Goal: Information Seeking & Learning: Learn about a topic

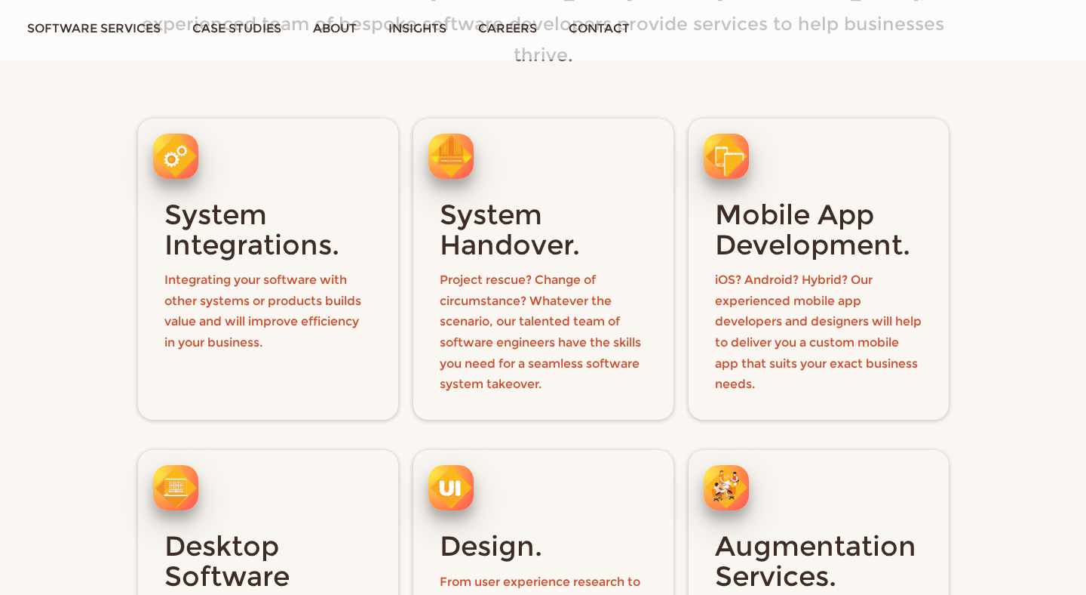
scroll to position [1674, 0]
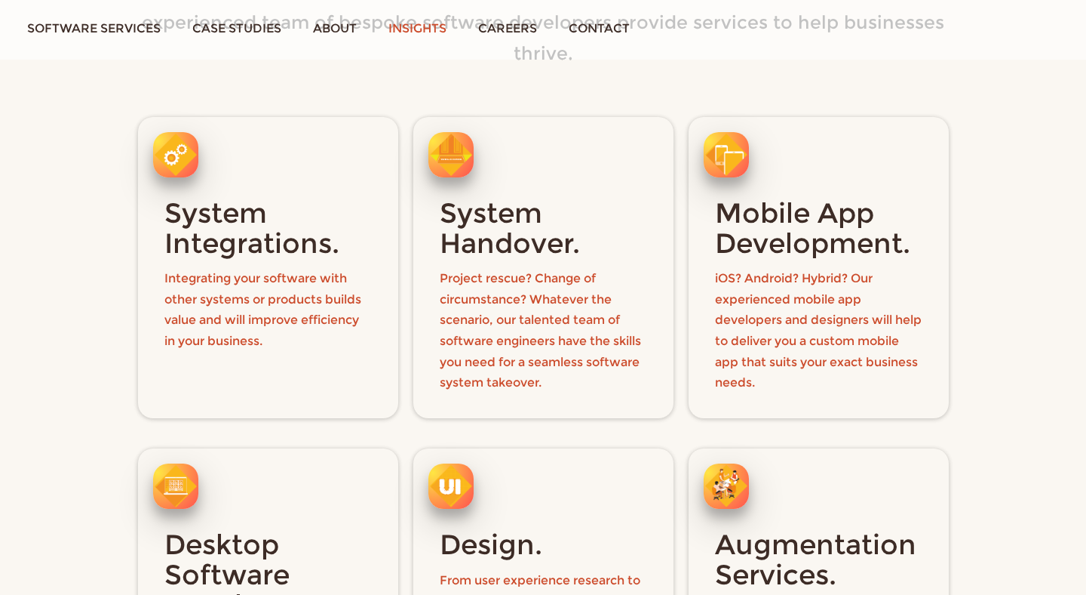
click at [435, 37] on link "Insights" at bounding box center [418, 28] width 90 height 57
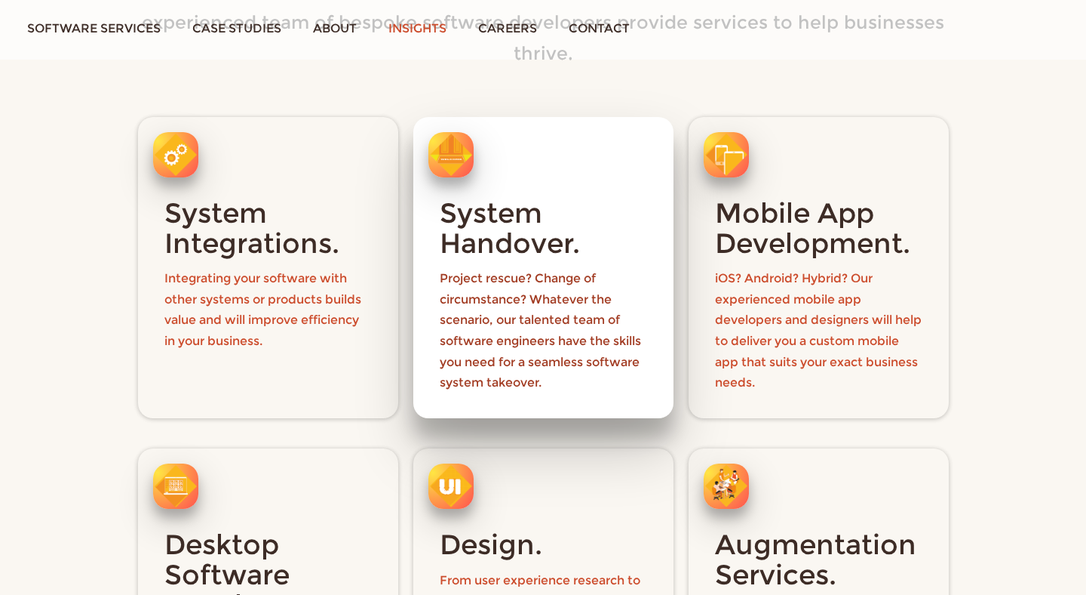
scroll to position [1859, 0]
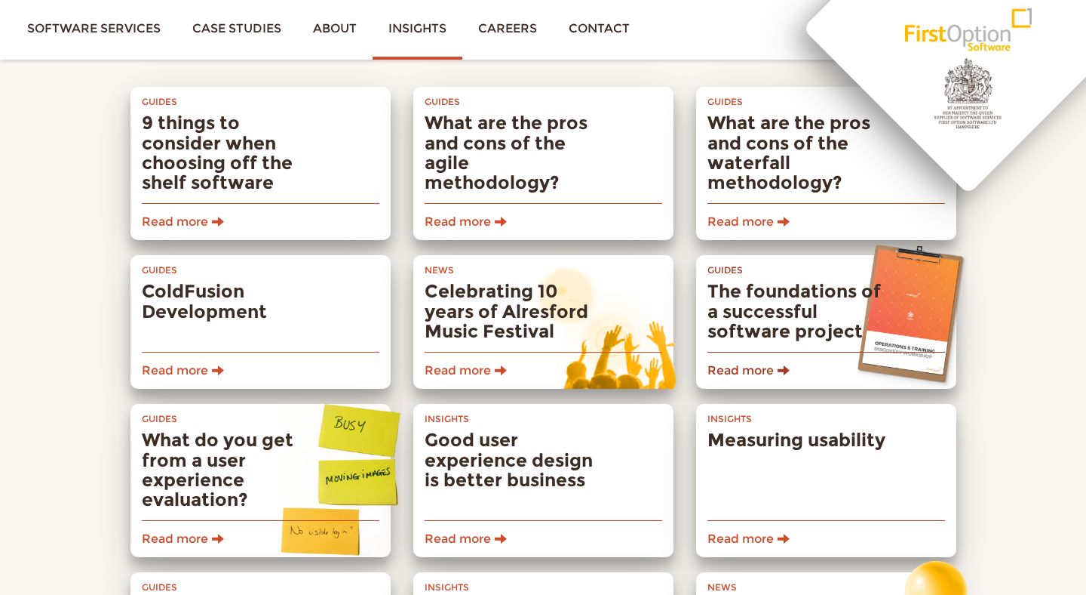
scroll to position [1807, 0]
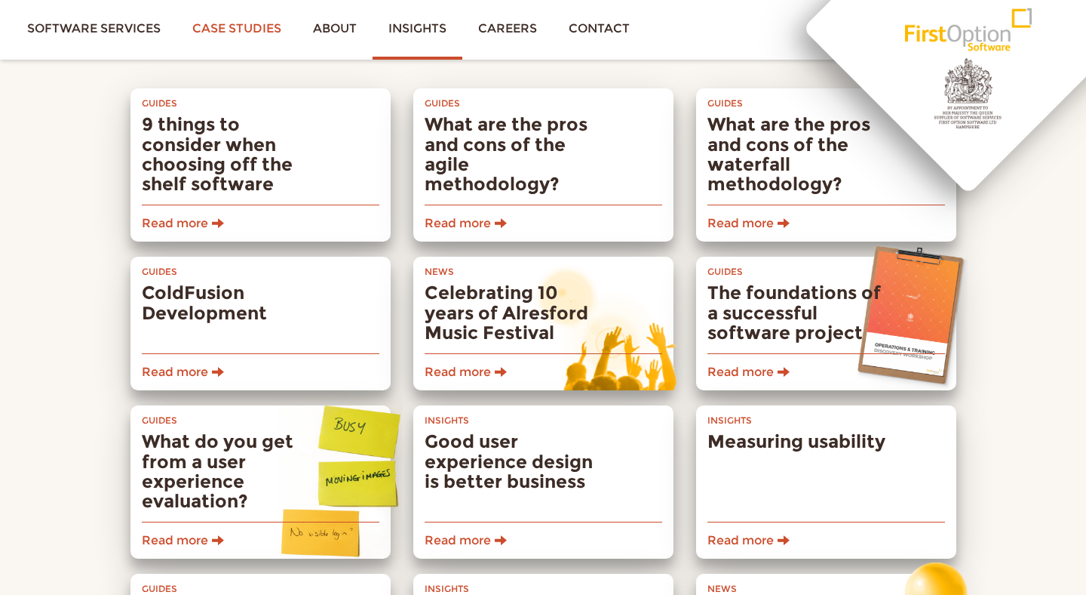
click at [261, 34] on link "Case studies" at bounding box center [237, 28] width 121 height 57
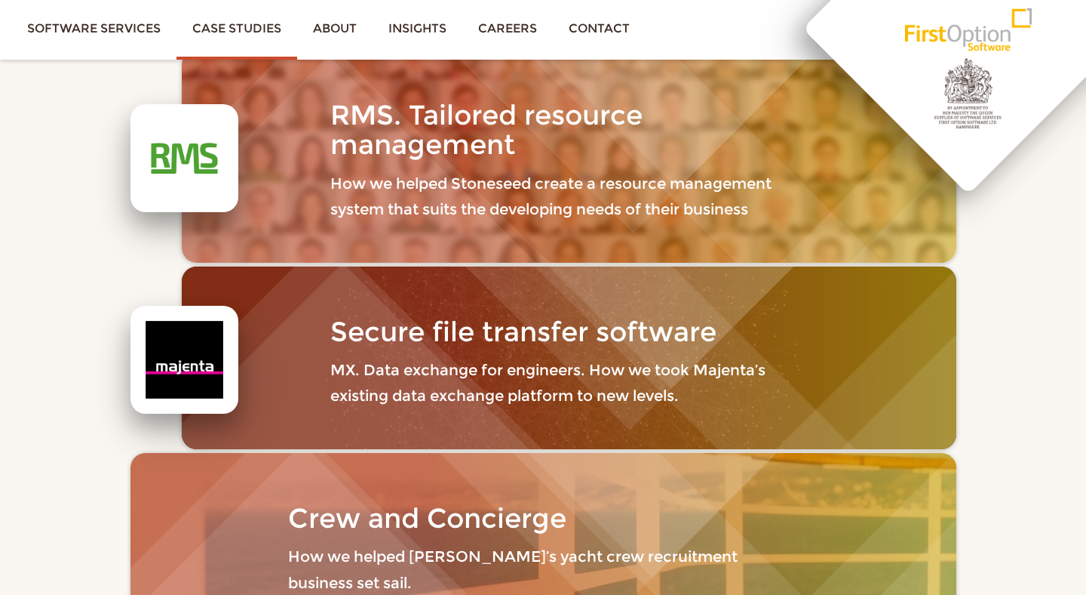
scroll to position [2086, 0]
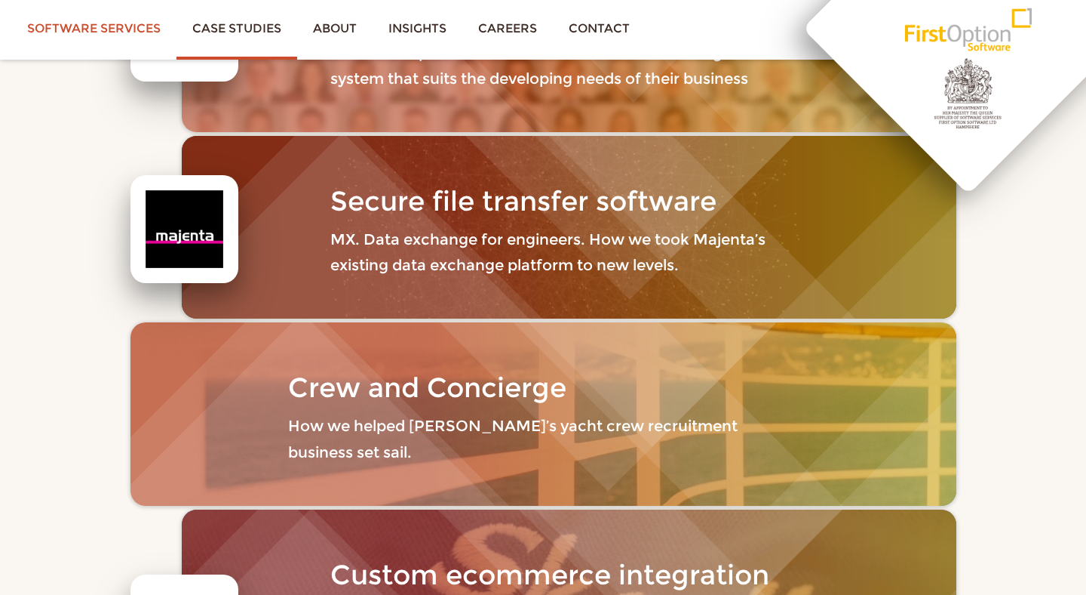
click at [131, 29] on link "Software services" at bounding box center [93, 28] width 165 height 57
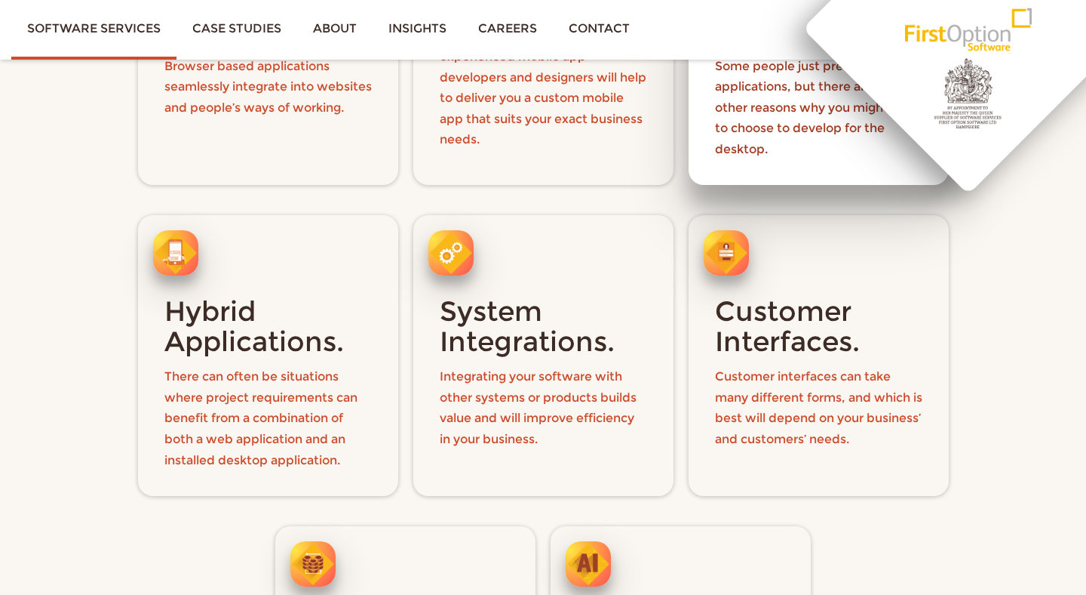
scroll to position [719, 0]
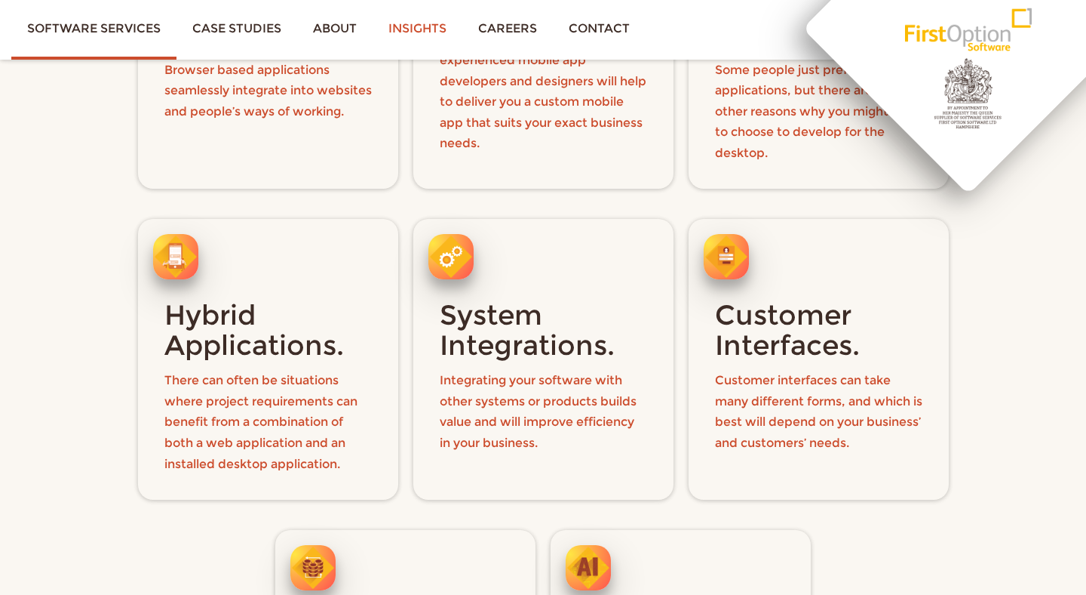
click at [429, 30] on link "Insights" at bounding box center [418, 28] width 90 height 57
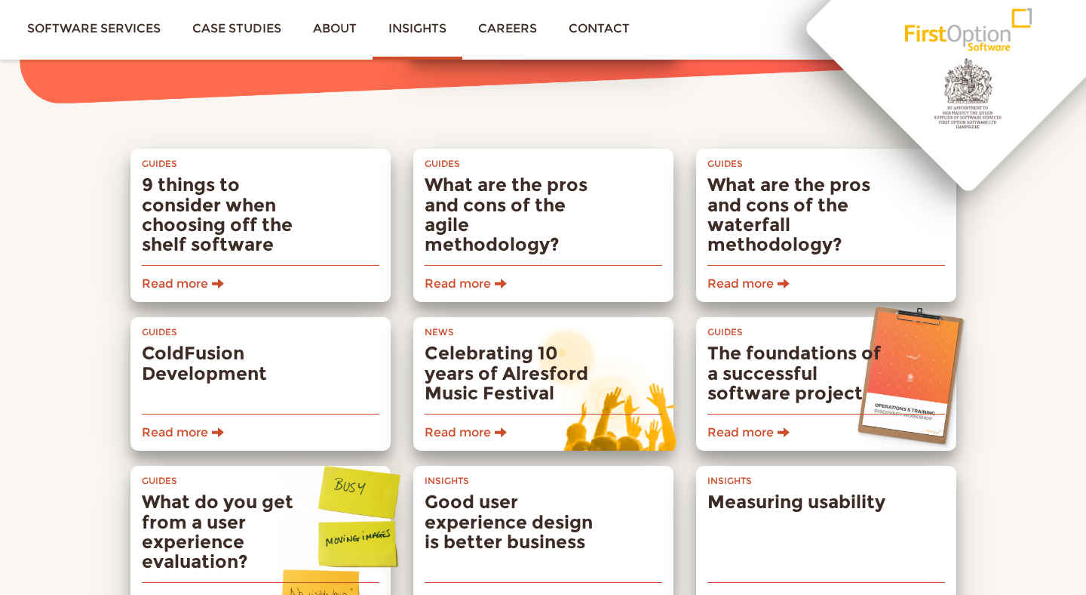
scroll to position [1749, 0]
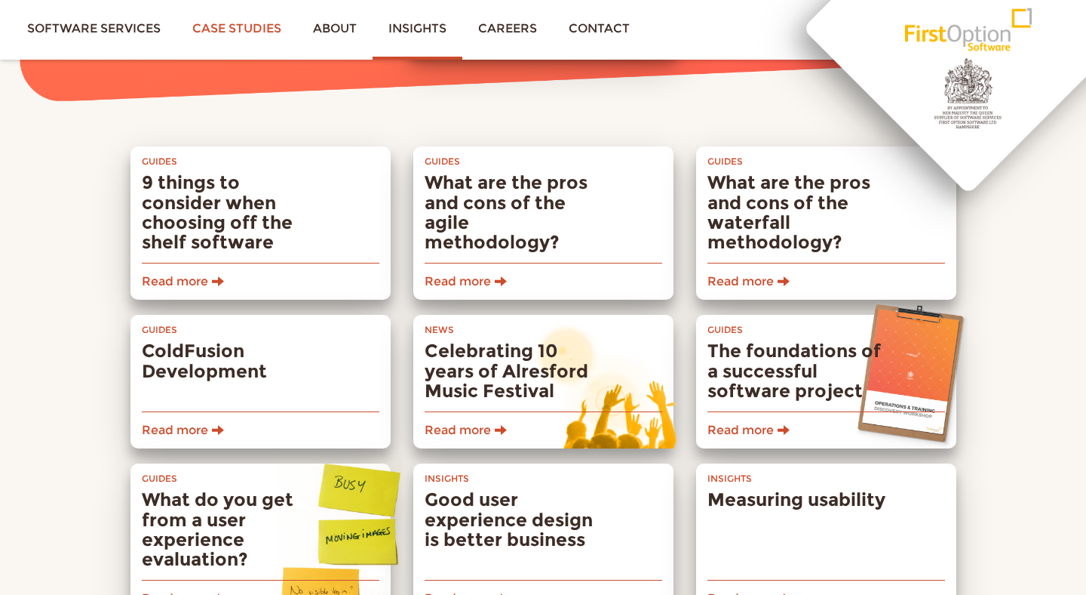
click at [259, 31] on link "Case studies" at bounding box center [237, 28] width 121 height 57
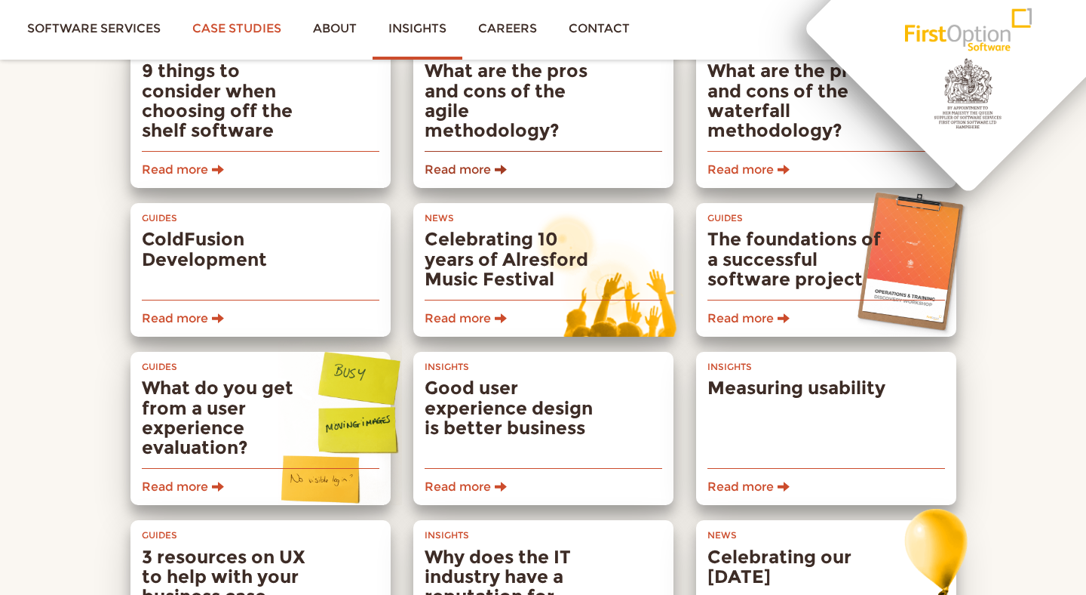
scroll to position [1875, 0]
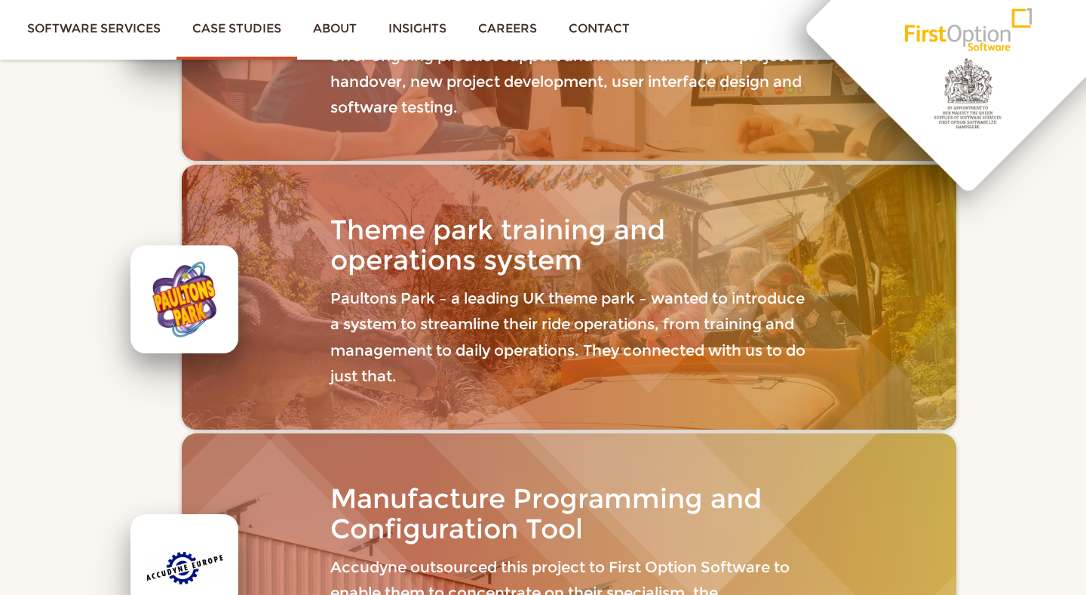
scroll to position [459, 0]
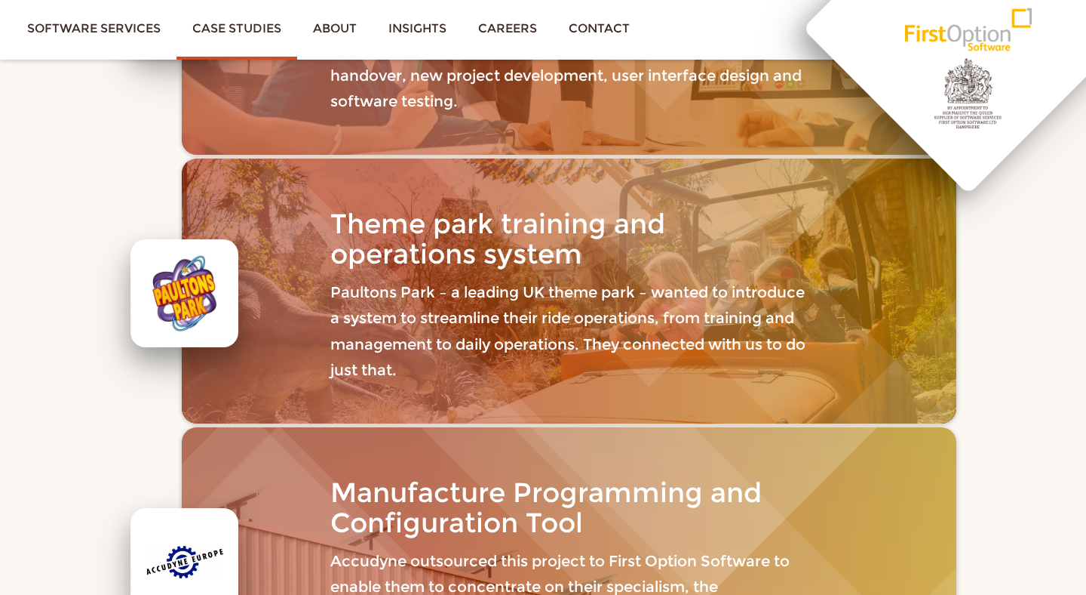
click at [174, 296] on div at bounding box center [185, 293] width 78 height 78
click at [394, 235] on h3 "Theme park training and operations system" at bounding box center [568, 239] width 476 height 60
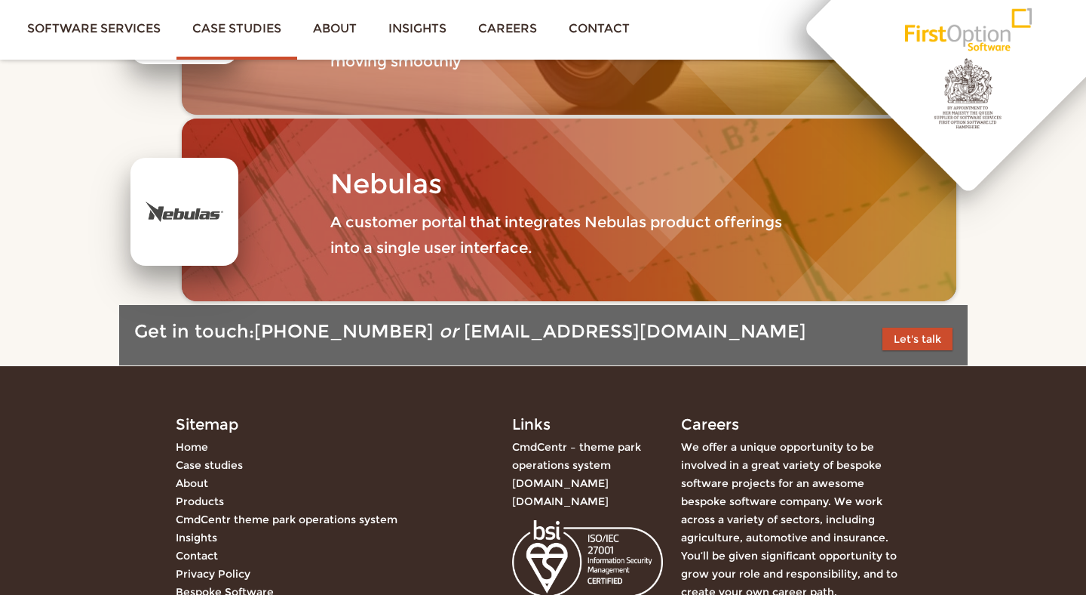
scroll to position [3332, 0]
click at [343, 512] on link "CmdCentr theme park operations system" at bounding box center [287, 519] width 222 height 14
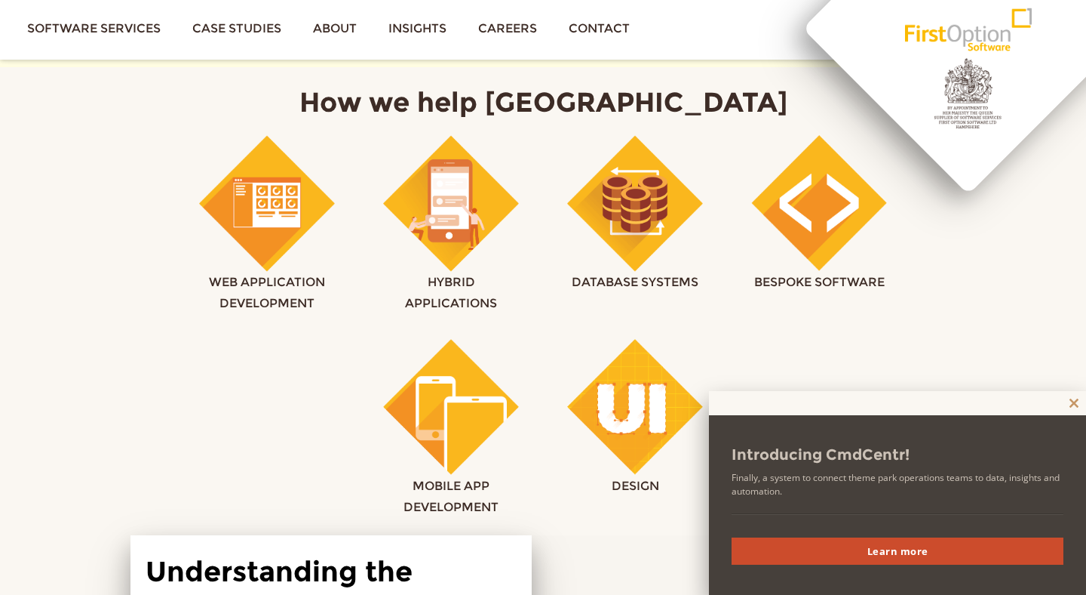
scroll to position [886, 0]
click at [443, 253] on img at bounding box center [451, 204] width 136 height 137
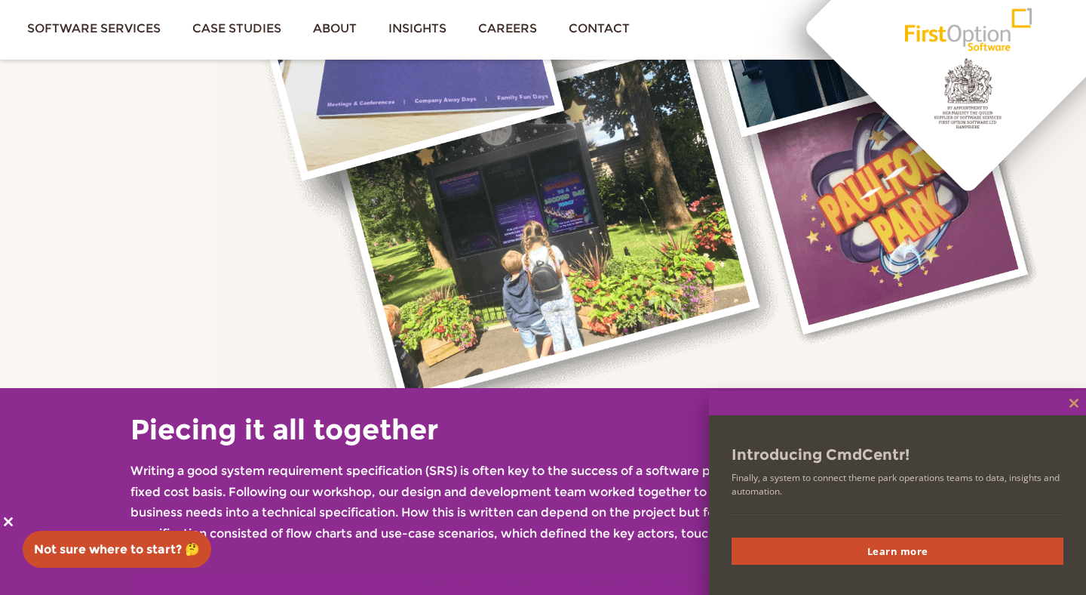
scroll to position [1904, 0]
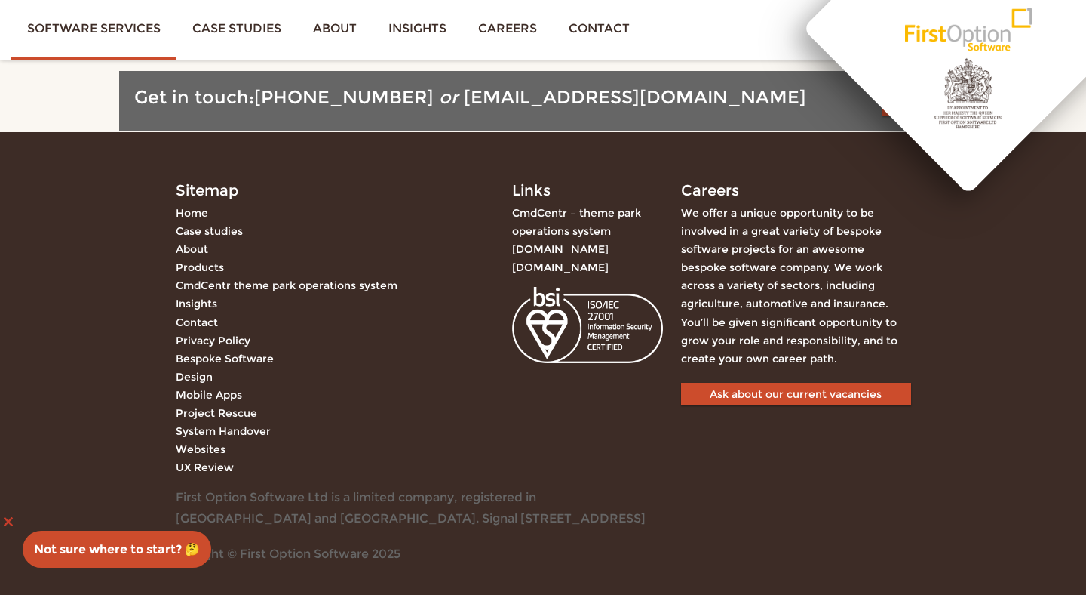
scroll to position [1656, 0]
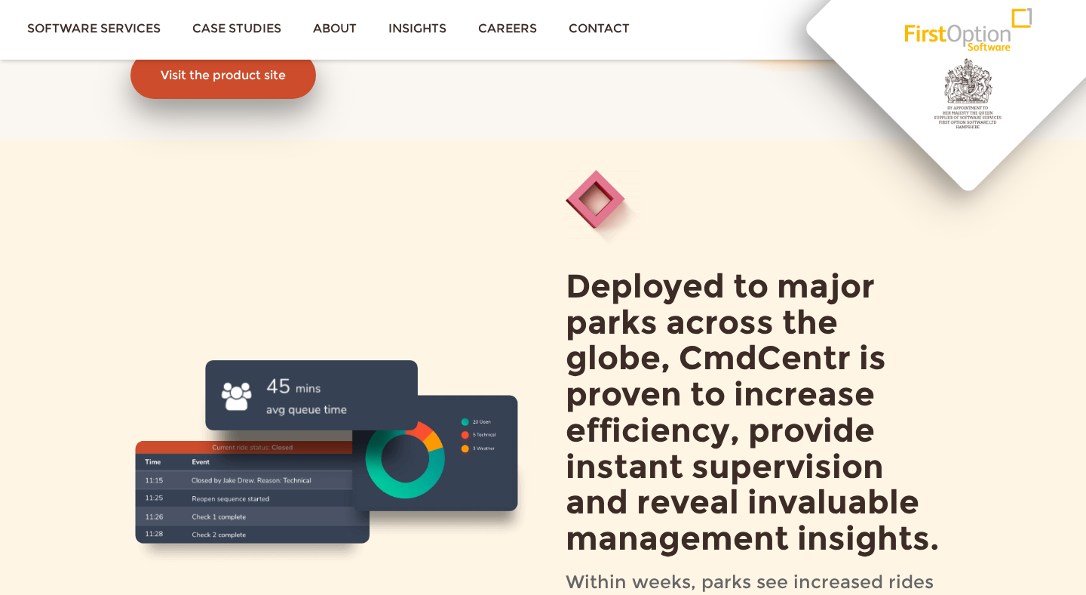
scroll to position [677, 0]
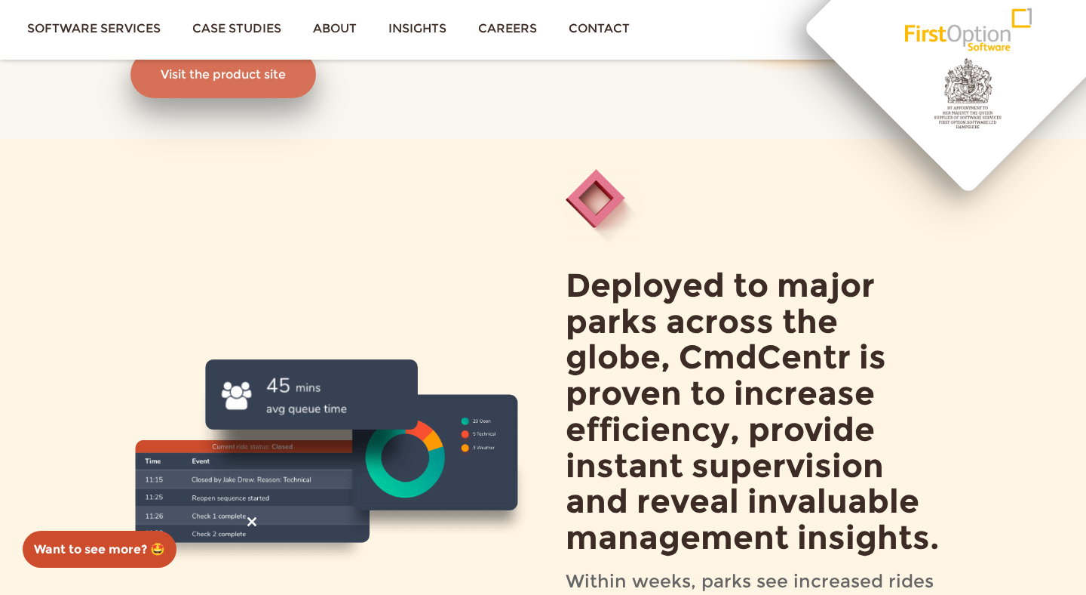
click at [278, 76] on link "Visit the product site" at bounding box center [224, 75] width 186 height 48
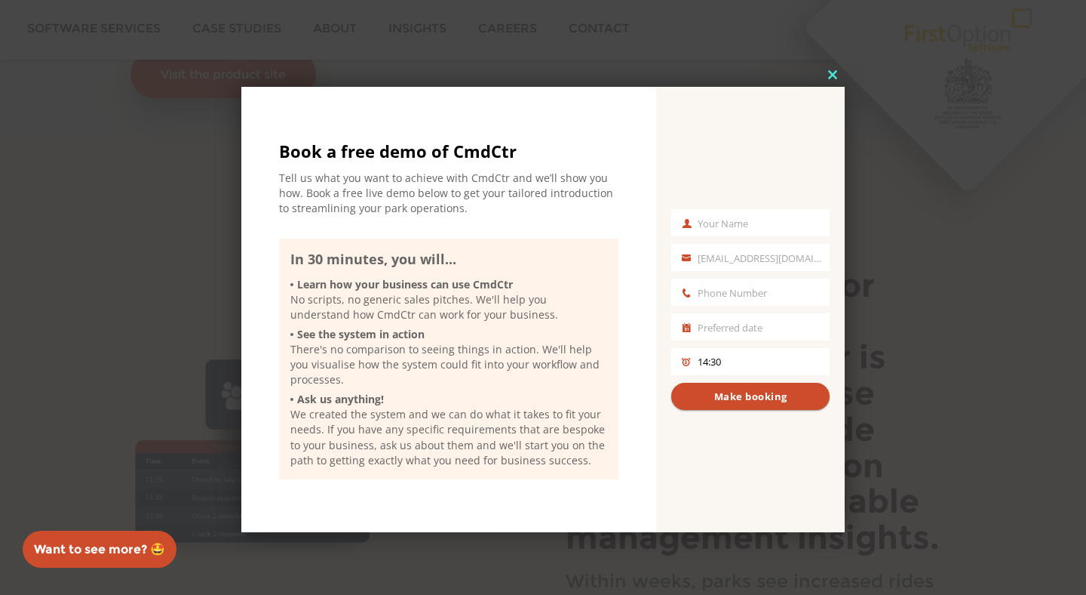
click at [830, 77] on span at bounding box center [833, 74] width 24 height 9
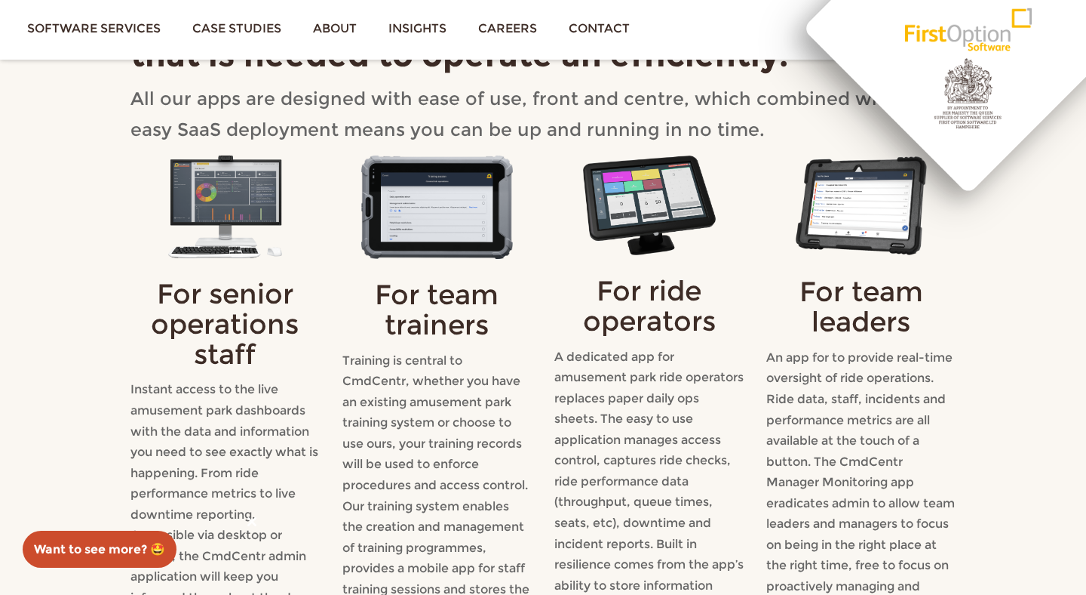
scroll to position [1550, 0]
